Goal: Understand site structure: Understand site structure

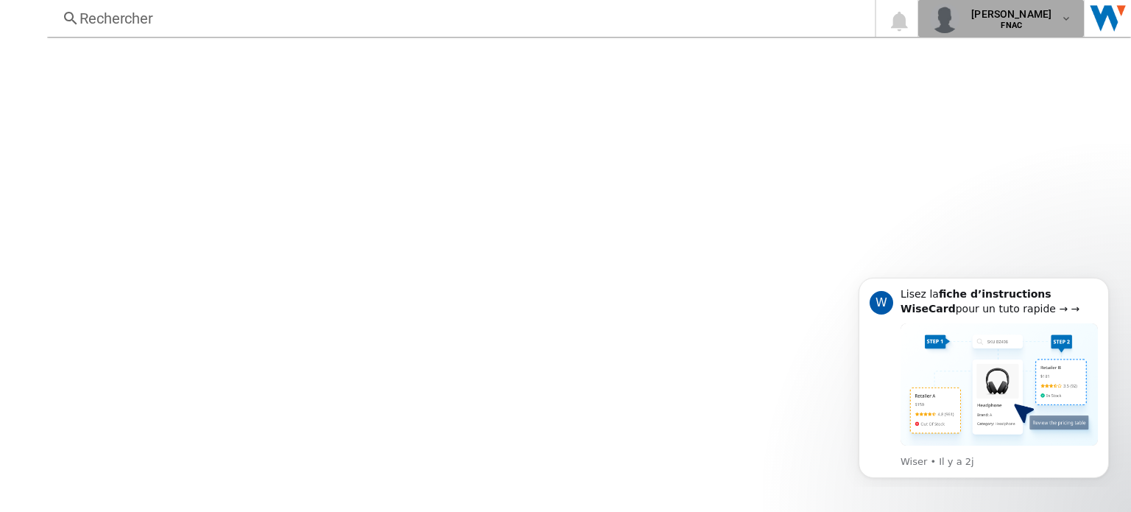
click at [1072, 22] on md-icon "button" at bounding box center [1066, 19] width 12 height 12
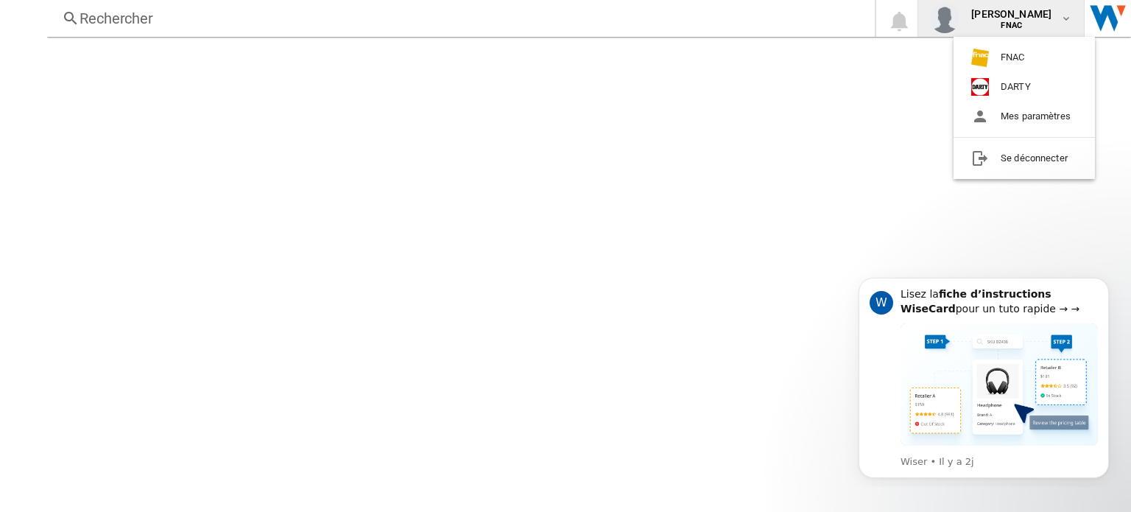
click at [605, 78] on md-backdrop at bounding box center [565, 256] width 1131 height 512
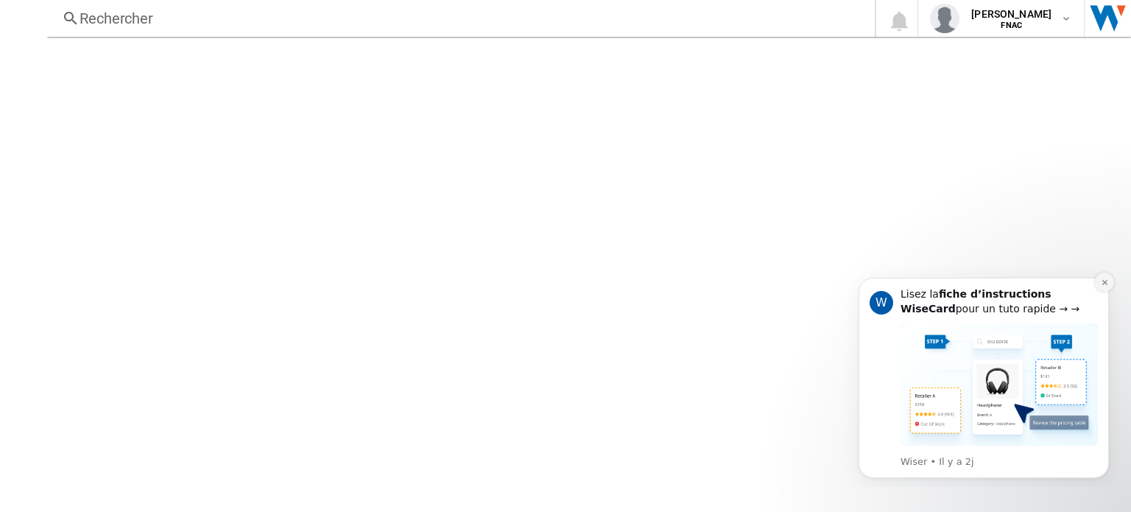
click at [1105, 280] on icon "Dismiss notification" at bounding box center [1104, 282] width 8 height 8
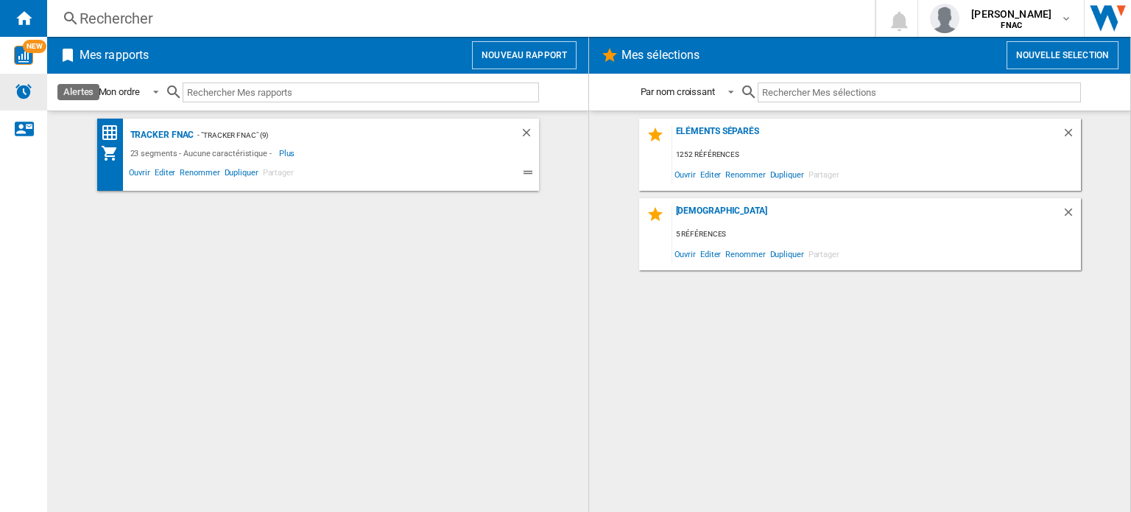
click at [28, 88] on img "Alertes" at bounding box center [24, 91] width 18 height 18
click at [29, 88] on img "Alertes" at bounding box center [24, 91] width 18 height 18
